Goal: Information Seeking & Learning: Learn about a topic

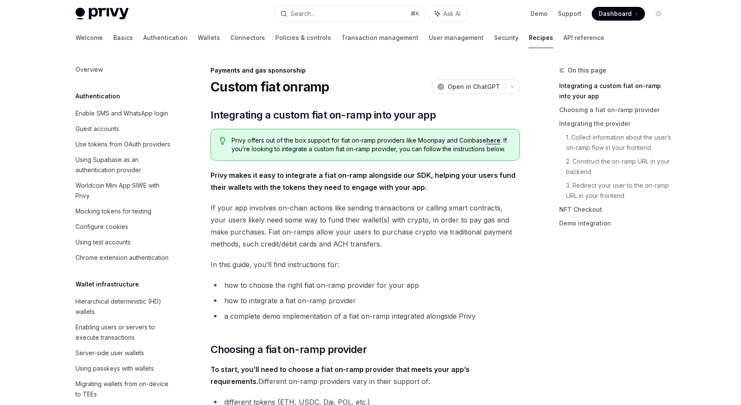
scroll to position [605, 0]
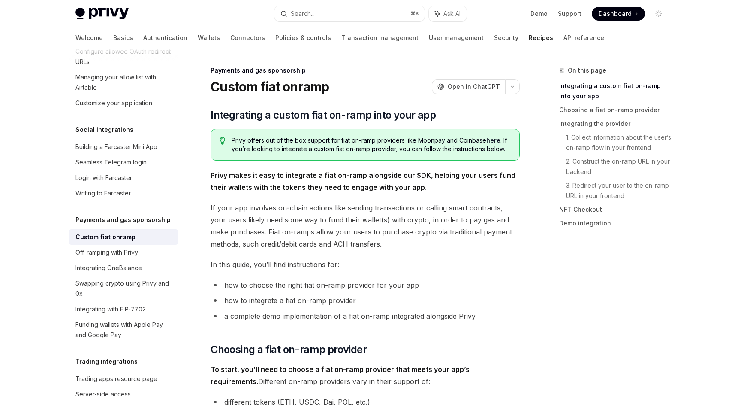
click at [492, 139] on link "here" at bounding box center [494, 140] width 14 height 8
type textarea "*"
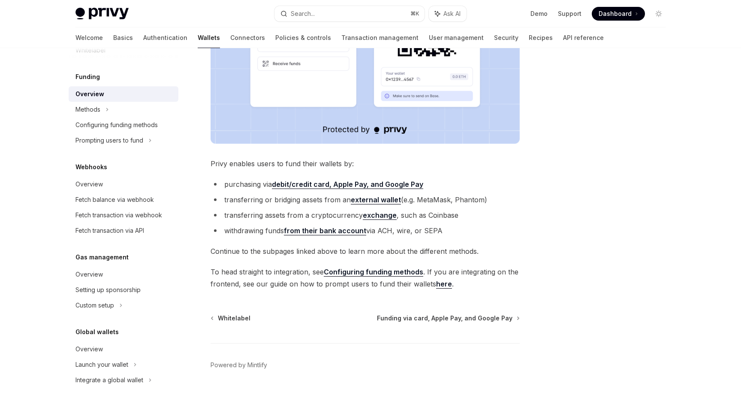
scroll to position [255, 0]
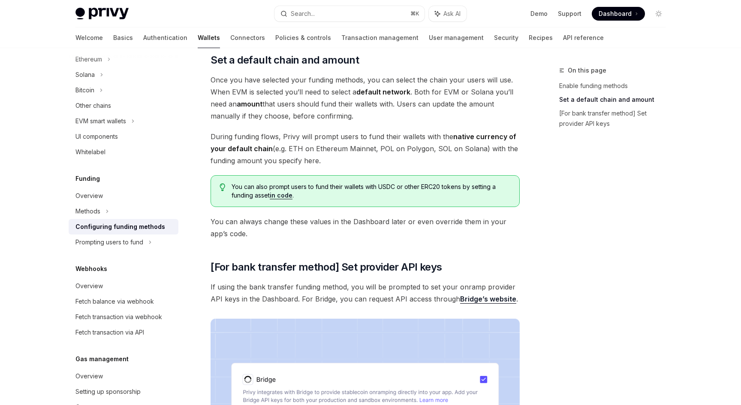
scroll to position [521, 0]
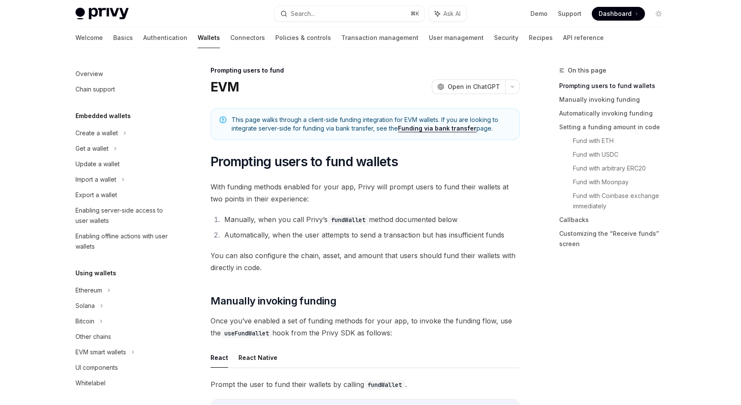
scroll to position [262, 0]
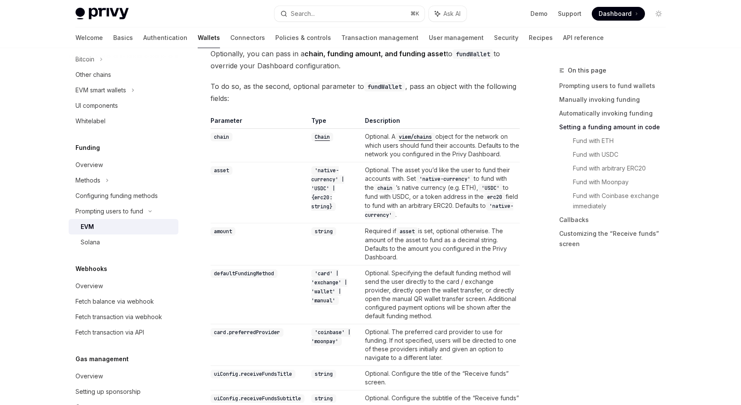
scroll to position [758, 0]
